Goal: Task Accomplishment & Management: Manage account settings

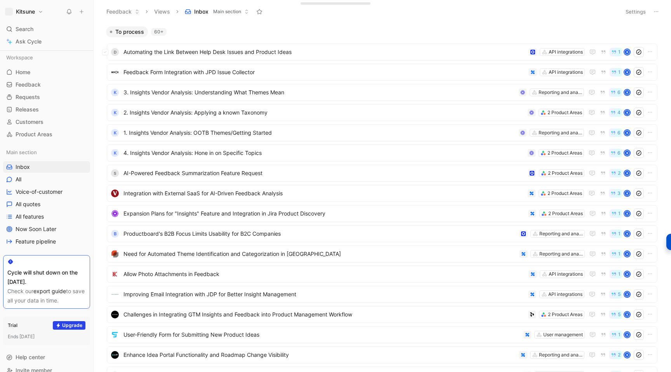
scroll to position [10, 0]
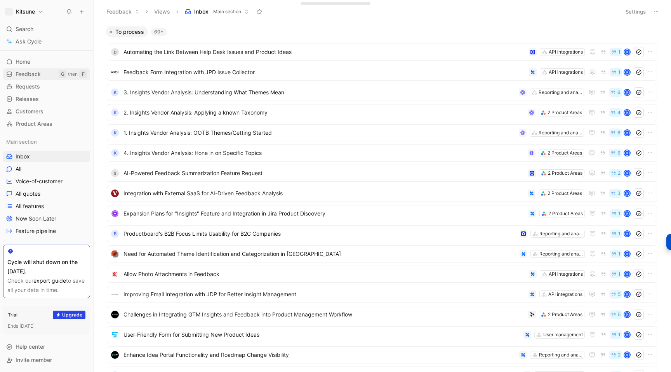
click at [29, 77] on span "Feedback" at bounding box center [28, 74] width 25 height 8
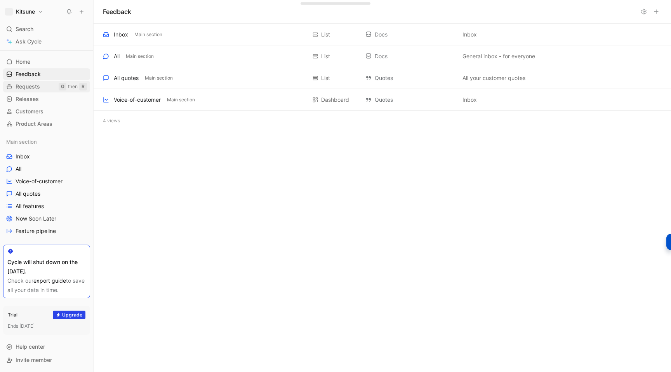
click at [29, 85] on span "Requests" at bounding box center [28, 87] width 24 height 8
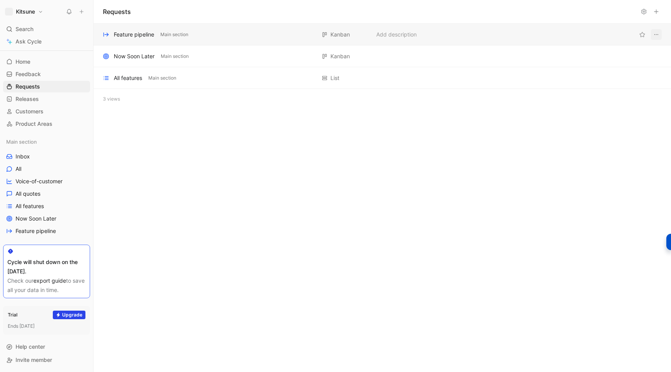
click at [655, 32] on icon "View actions" at bounding box center [656, 34] width 6 height 6
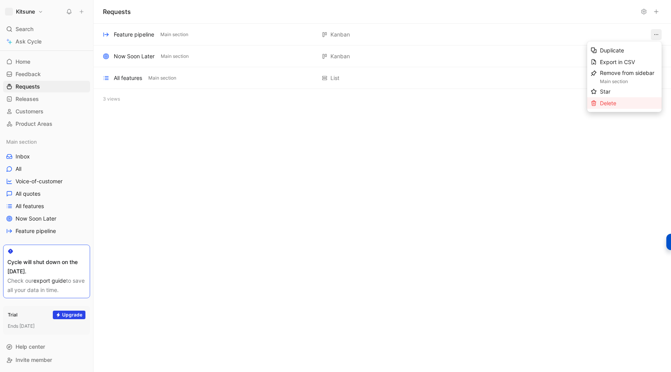
click at [609, 108] on div "Delete" at bounding box center [624, 103] width 75 height 12
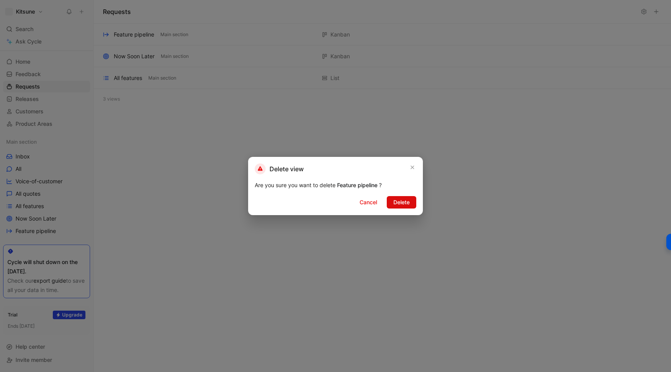
click at [404, 206] on span "Delete" at bounding box center [401, 202] width 16 height 9
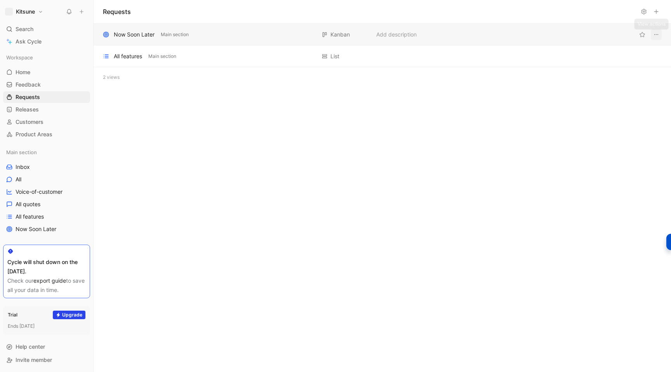
click at [654, 35] on icon "View actions" at bounding box center [656, 34] width 6 height 6
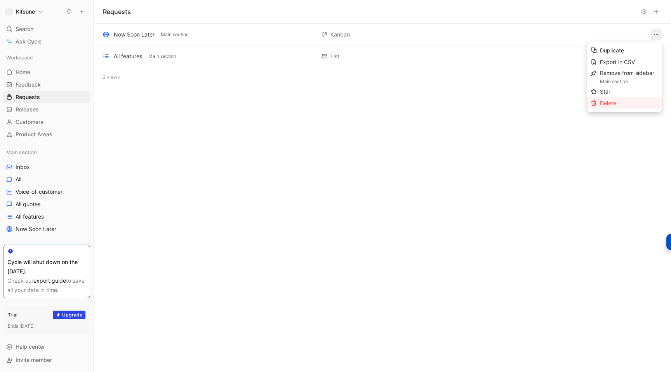
click at [617, 103] on div "Delete" at bounding box center [629, 103] width 58 height 9
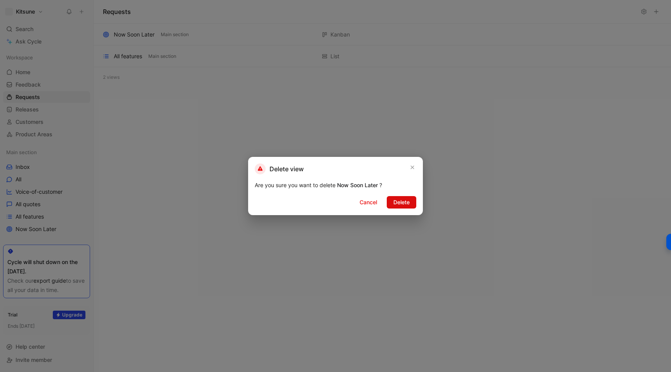
click at [398, 206] on span "Delete" at bounding box center [401, 202] width 16 height 9
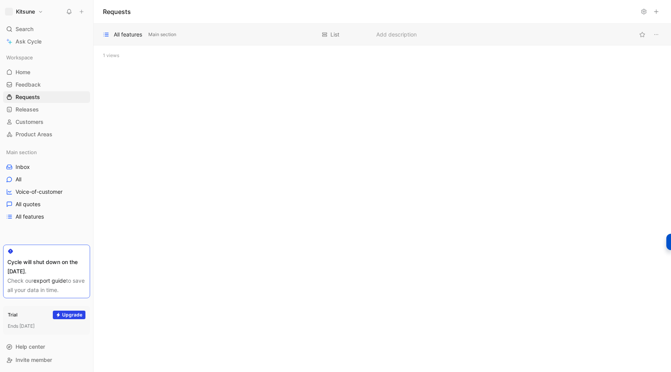
click at [259, 37] on div "All features Main section" at bounding box center [209, 34] width 213 height 9
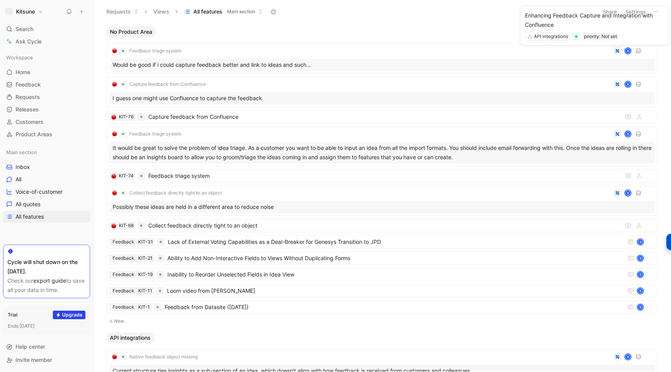
click at [634, 13] on button "Settings" at bounding box center [635, 11] width 27 height 11
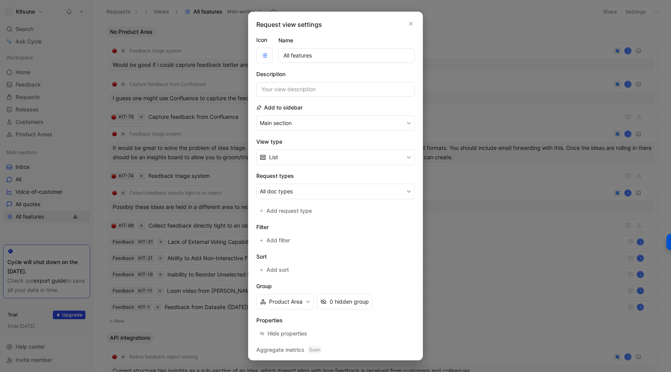
click at [297, 55] on input "All features" at bounding box center [346, 55] width 136 height 15
type input "All"
click at [305, 190] on button "All doc types" at bounding box center [335, 192] width 158 height 16
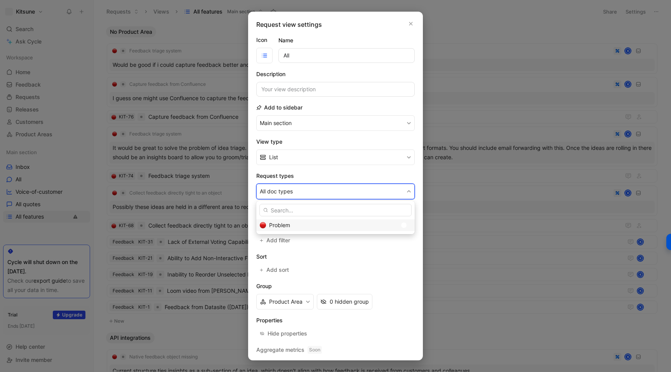
click at [312, 225] on div "Problem" at bounding box center [333, 224] width 128 height 9
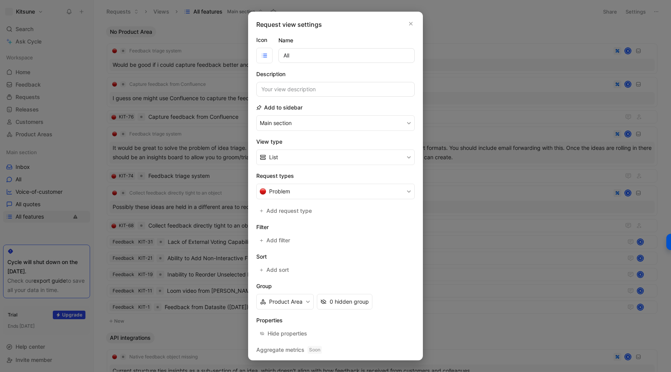
scroll to position [19, 0]
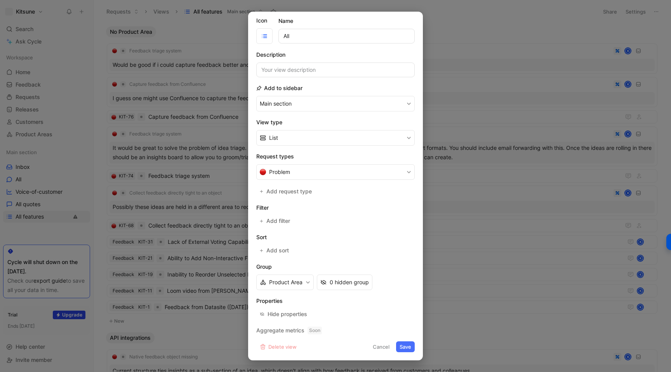
click at [404, 347] on button "Save" at bounding box center [405, 346] width 19 height 11
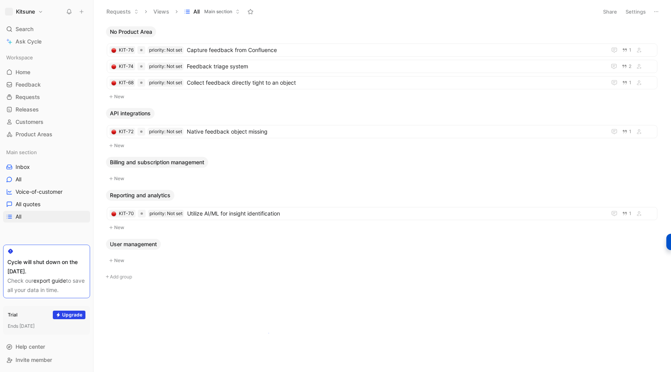
click at [268, 333] on body "Kitsune Search ⌘ K Ask Cycle Workspace Home G then H Feedback G then F Requests…" at bounding box center [335, 186] width 671 height 372
click at [314, 211] on span "Utilize AI/ML for insight identification" at bounding box center [395, 213] width 416 height 9
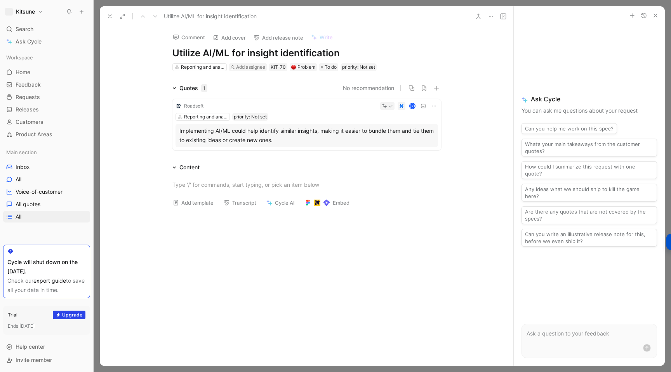
click at [188, 55] on h1 "Utilize AI/ML for insight identification" at bounding box center [306, 53] width 269 height 12
click at [107, 12] on button at bounding box center [109, 16] width 11 height 11
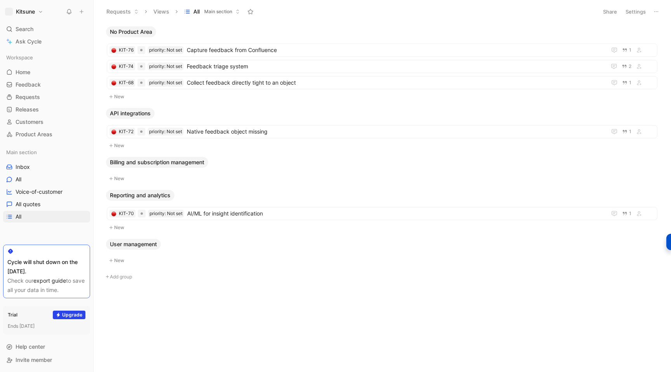
click at [32, 12] on h1 "Kitsune" at bounding box center [25, 11] width 19 height 7
click at [29, 84] on div "Workspace settings G then S" at bounding box center [52, 80] width 95 height 12
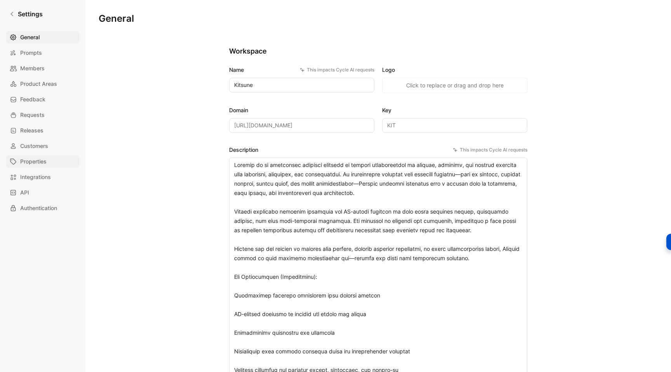
click at [40, 160] on span "Properties" at bounding box center [33, 161] width 26 height 9
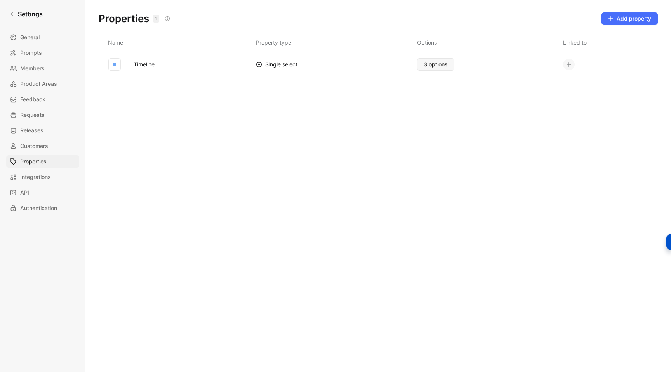
click at [431, 64] on span "3 options" at bounding box center [435, 64] width 24 height 9
click at [16, 12] on link "Settings" at bounding box center [26, 14] width 40 height 16
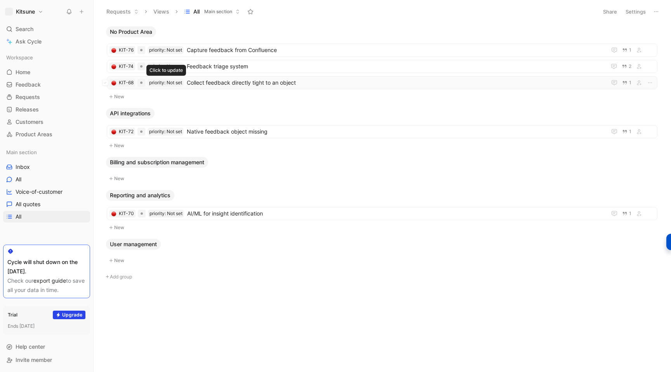
click at [168, 80] on button "priority: Not set" at bounding box center [165, 83] width 36 height 8
click at [244, 99] on html "Kitsune Search ⌘ K Ask Cycle Workspace Home G then H Feedback G then F Requests…" at bounding box center [335, 186] width 671 height 372
click at [165, 82] on button "priority: Not set" at bounding box center [165, 83] width 36 height 8
click at [285, 102] on html "Kitsune Search ⌘ K Ask Cycle Workspace Home G then H Feedback G then F Requests…" at bounding box center [335, 186] width 671 height 372
click at [320, 77] on div "KIT-68 priority: Not set Collect feedback directly tight to an object 1" at bounding box center [382, 82] width 550 height 13
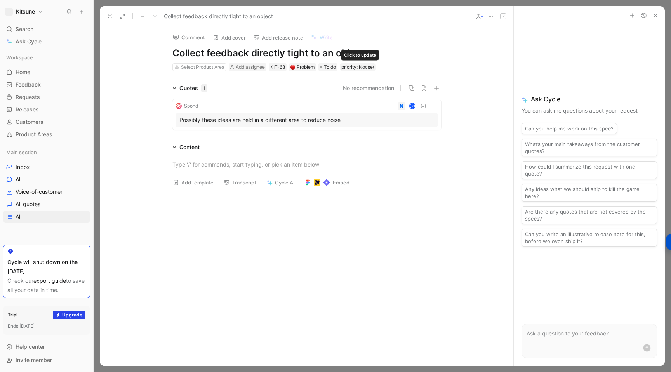
click at [354, 69] on button "priority: Not set" at bounding box center [358, 67] width 36 height 8
click at [310, 82] on html "Kitsune Search ⌘ K Ask Cycle Workspace Home G then H Feedback G then F Requests…" at bounding box center [335, 186] width 671 height 372
click at [359, 69] on button "priority: Not set" at bounding box center [358, 67] width 36 height 8
type input "1"
click at [333, 84] on html "Kitsune Search ⌘ K Ask Cycle Workspace Home G then H Feedback G then F Requests…" at bounding box center [335, 186] width 671 height 372
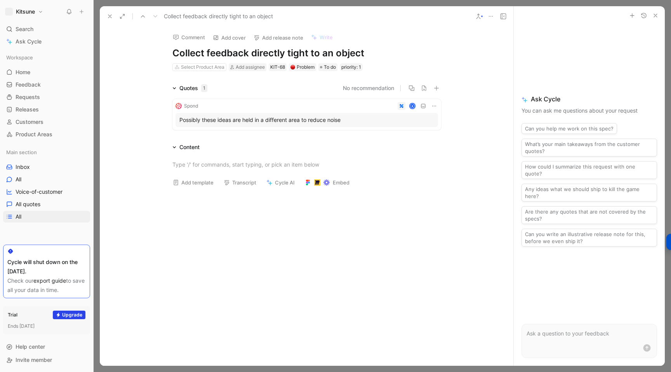
click at [349, 70] on button "priority: 1" at bounding box center [351, 67] width 23 height 8
click at [329, 87] on html "Kitsune Search ⌘ K Ask Cycle Workspace Home G then H Feedback G then F Requests…" at bounding box center [335, 186] width 671 height 372
click at [113, 17] on button at bounding box center [109, 16] width 11 height 11
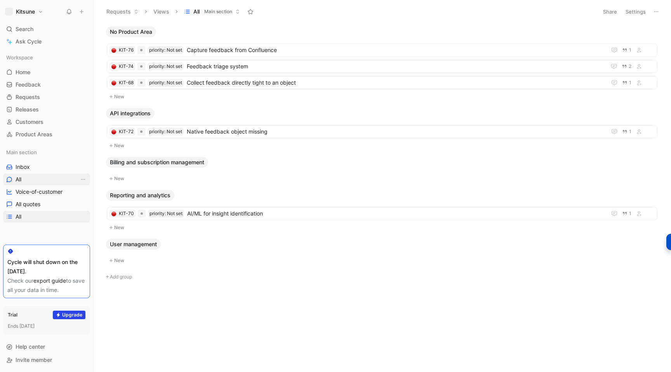
click at [18, 179] on span "All" at bounding box center [19, 179] width 6 height 8
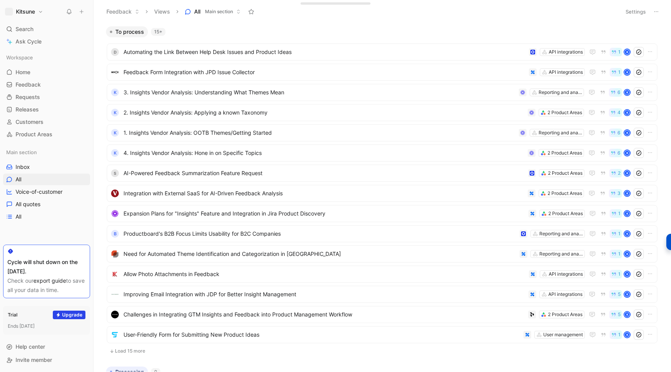
click at [639, 9] on button "Settings" at bounding box center [635, 11] width 27 height 11
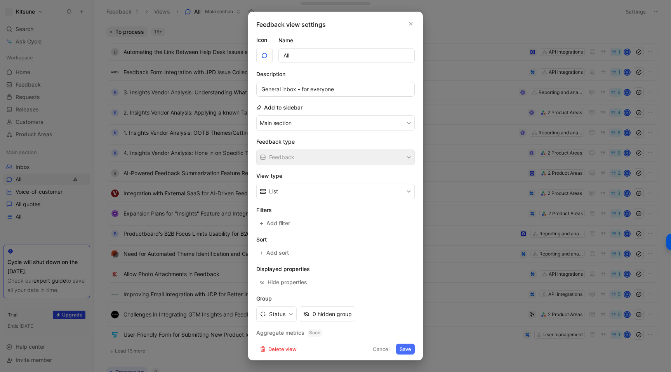
click at [288, 56] on input "All" at bounding box center [346, 55] width 136 height 15
type input "Quotes"
click at [404, 347] on button "Save" at bounding box center [405, 348] width 19 height 11
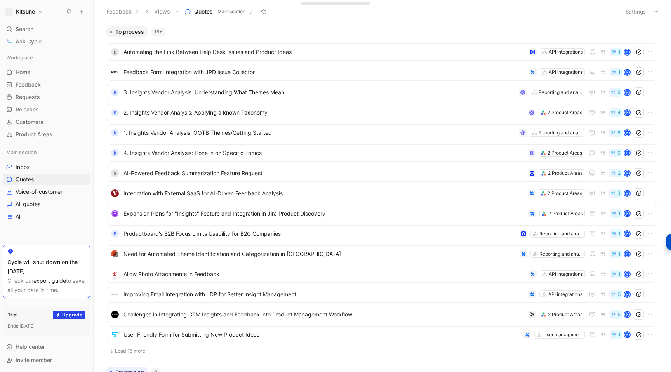
click at [634, 14] on button "Settings" at bounding box center [635, 11] width 27 height 11
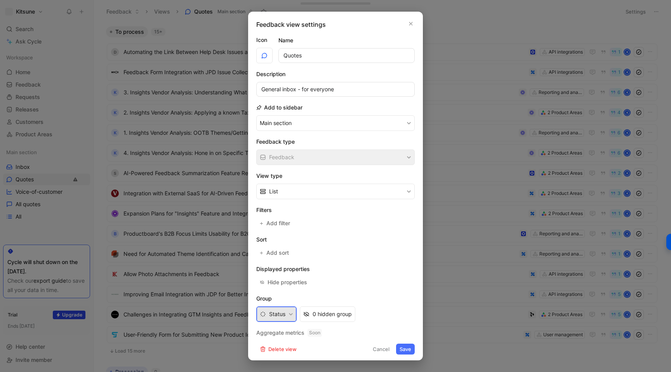
click at [290, 317] on button "Status" at bounding box center [276, 314] width 40 height 16
click at [268, 216] on div "None" at bounding box center [310, 214] width 101 height 9
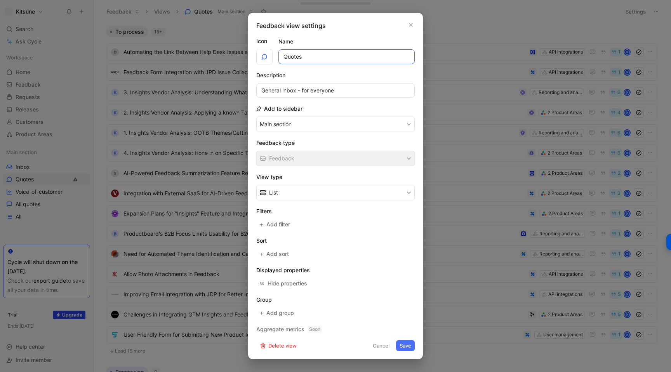
click at [293, 59] on input "Quotes" at bounding box center [346, 56] width 136 height 15
type input "F"
type input "All feedback"
click at [402, 343] on button "Save" at bounding box center [405, 345] width 19 height 11
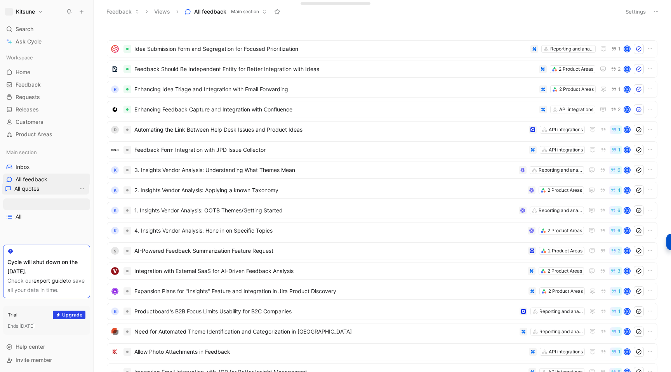
drag, startPoint x: 30, startPoint y: 204, endPoint x: 29, endPoint y: 189, distance: 15.6
click at [29, 189] on div "Workspace Home G then H Feedback G then F Requests G then R Releases G then L C…" at bounding box center [46, 147] width 87 height 191
drag, startPoint x: 31, startPoint y: 203, endPoint x: 30, endPoint y: 189, distance: 14.4
click at [30, 189] on div "Workspace Home G then H Feedback G then F Requests G then R Releases G then L C…" at bounding box center [46, 147] width 87 height 191
drag, startPoint x: 23, startPoint y: 217, endPoint x: 24, endPoint y: 209, distance: 8.6
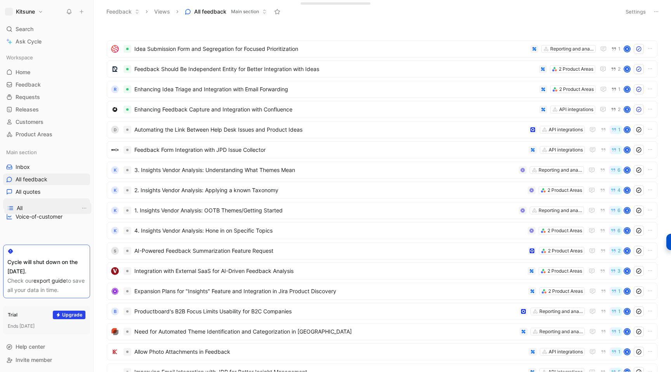
click at [24, 209] on div "Workspace Home G then H Feedback G then F Requests G then R Releases G then L C…" at bounding box center [46, 147] width 87 height 191
click at [25, 206] on link "All" at bounding box center [46, 204] width 87 height 12
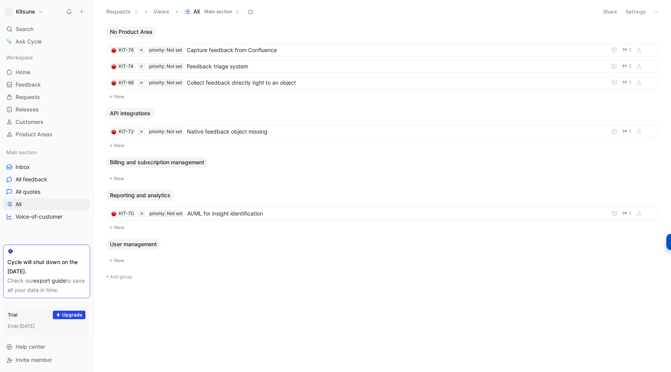
click at [632, 14] on button "Settings" at bounding box center [635, 11] width 27 height 11
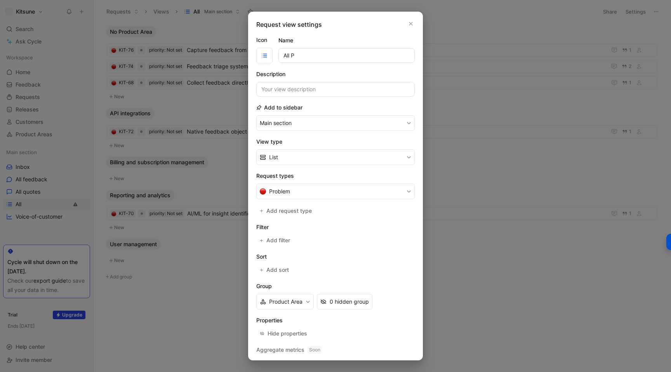
type input "All"
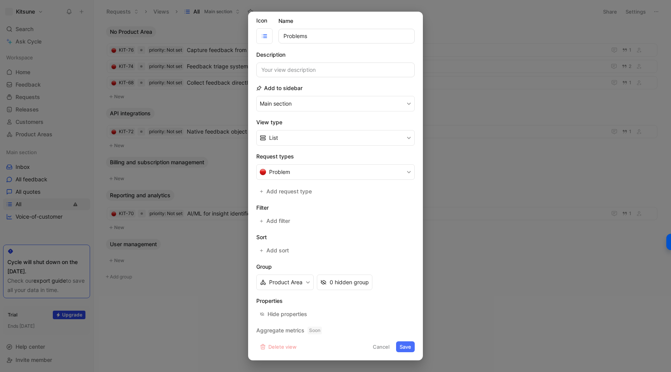
type input "Problems"
click at [405, 349] on button "Save" at bounding box center [405, 346] width 19 height 11
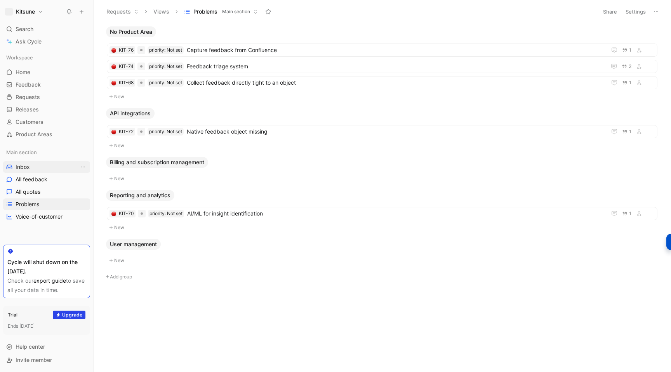
click at [50, 168] on link "Inbox" at bounding box center [46, 167] width 87 height 12
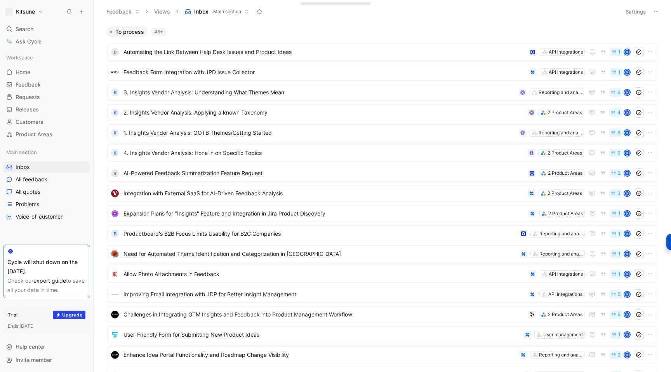
click at [162, 11] on button "Views" at bounding box center [162, 12] width 23 height 12
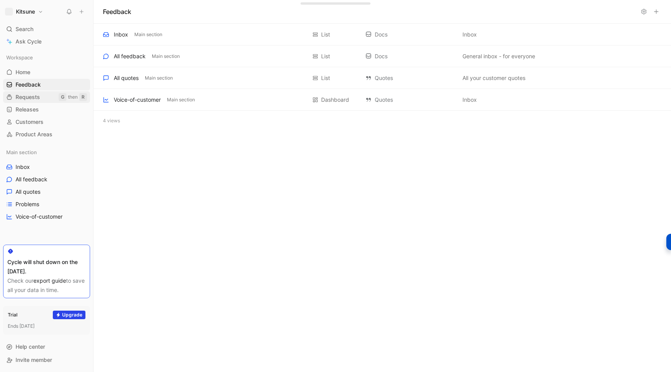
click at [30, 98] on span "Requests" at bounding box center [28, 97] width 24 height 8
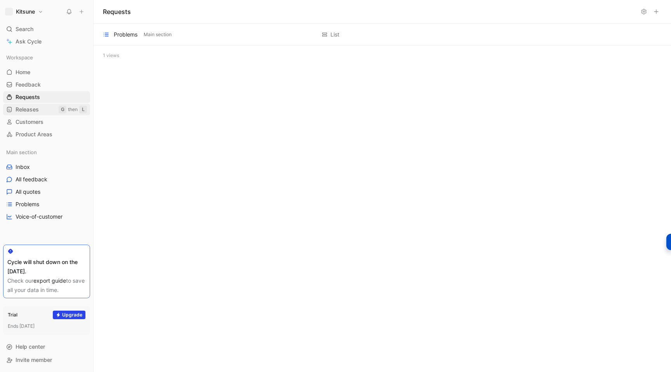
click at [27, 108] on span "Releases" at bounding box center [27, 110] width 23 height 8
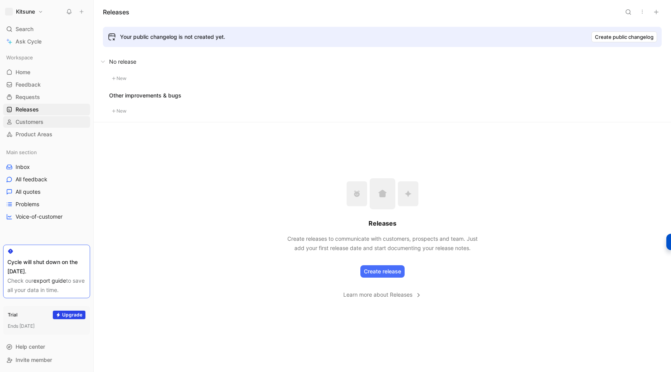
click at [29, 123] on span "Customers" at bounding box center [30, 122] width 28 height 8
